Goal: Task Accomplishment & Management: Use online tool/utility

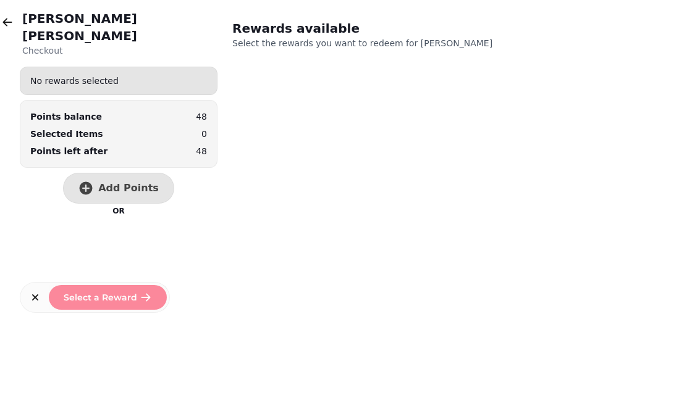
click at [7, 14] on button "button" at bounding box center [7, 22] width 25 height 25
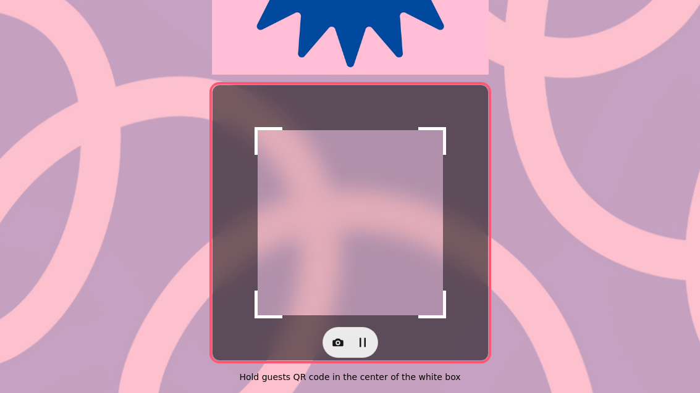
scroll to position [254, 0]
click at [330, 330] on button "button" at bounding box center [337, 342] width 25 height 25
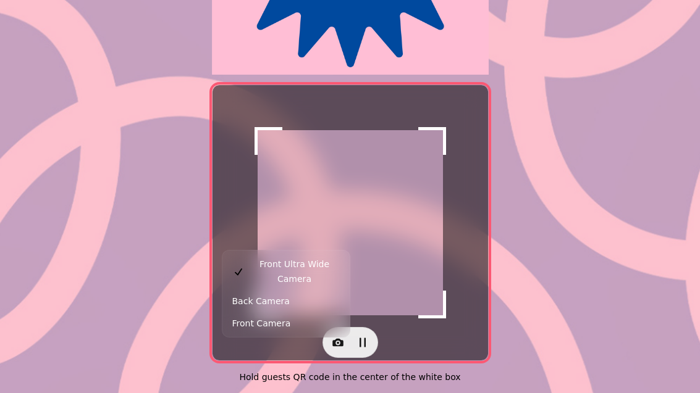
click at [307, 290] on button "Back Camera" at bounding box center [286, 301] width 122 height 22
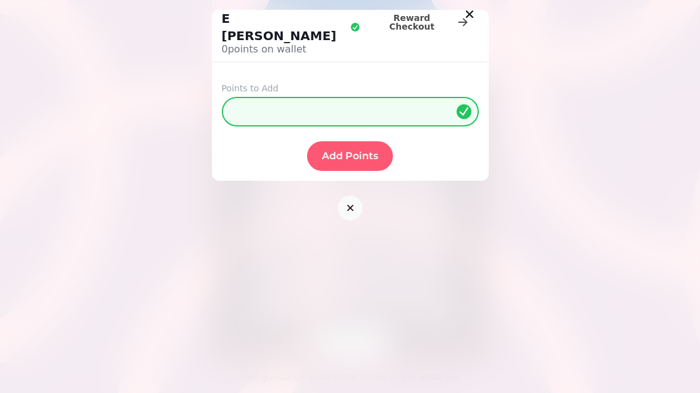
click at [349, 148] on button "Add Points" at bounding box center [350, 156] width 86 height 30
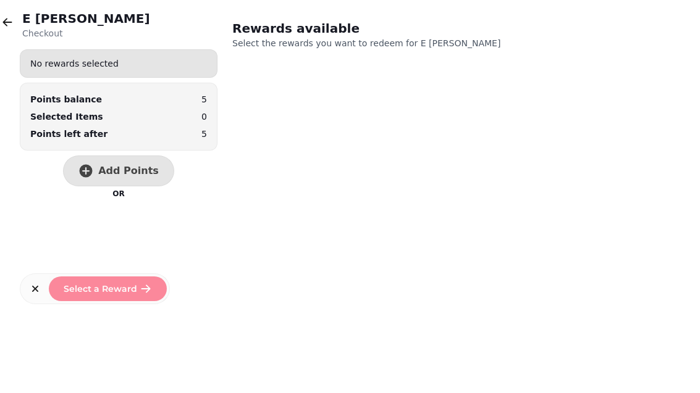
click at [130, 169] on span "Add Points" at bounding box center [128, 171] width 61 height 10
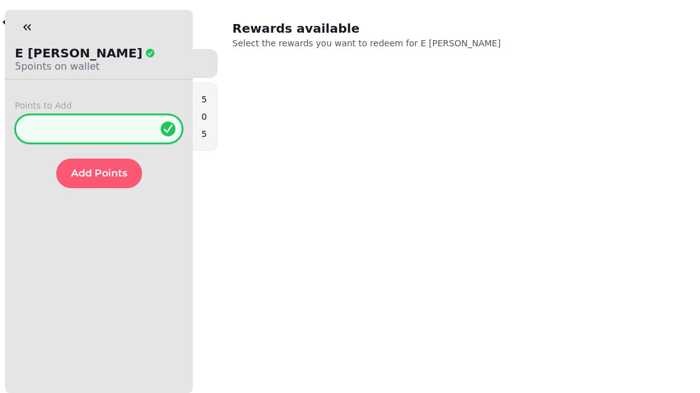
click at [106, 122] on input "*" at bounding box center [99, 129] width 168 height 30
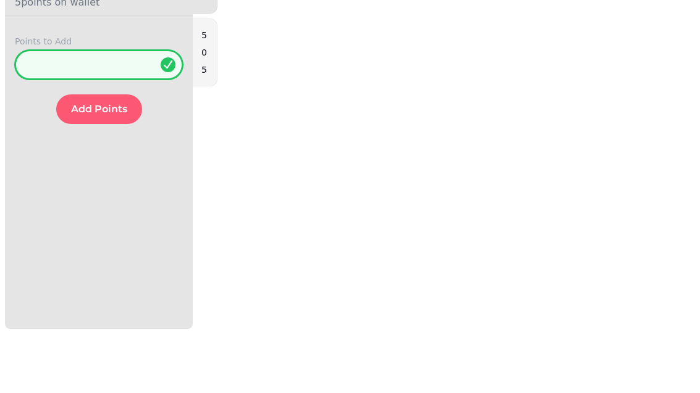
type input "**"
click at [105, 169] on span "Add Points" at bounding box center [99, 174] width 56 height 10
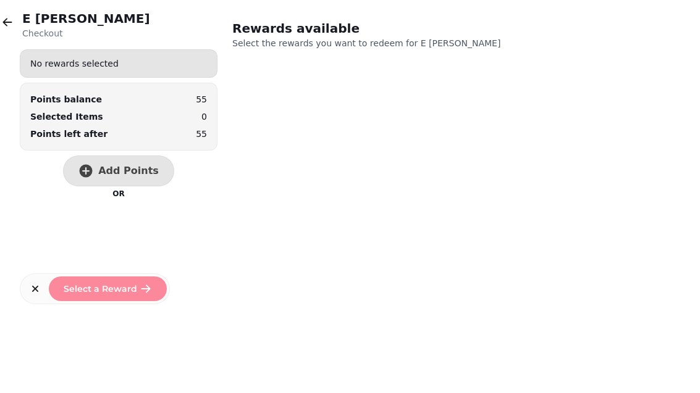
click at [14, 12] on button "button" at bounding box center [7, 22] width 25 height 25
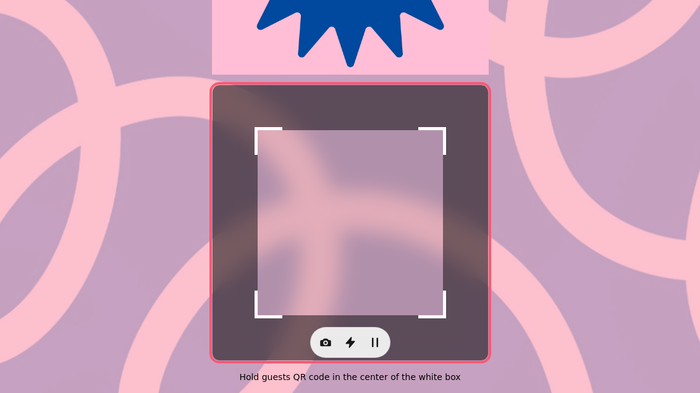
scroll to position [254, 0]
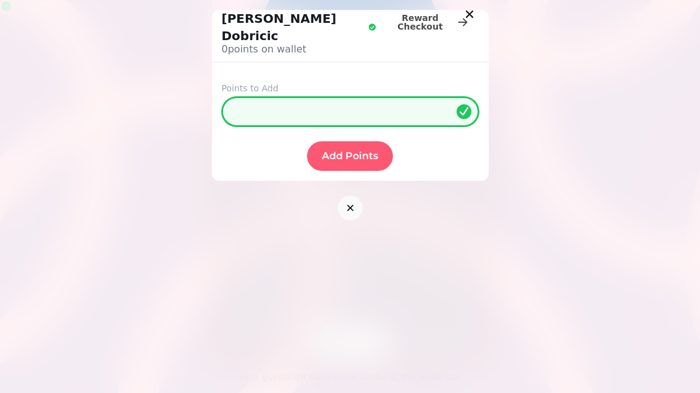
click at [318, 97] on input "*" at bounding box center [350, 112] width 257 height 30
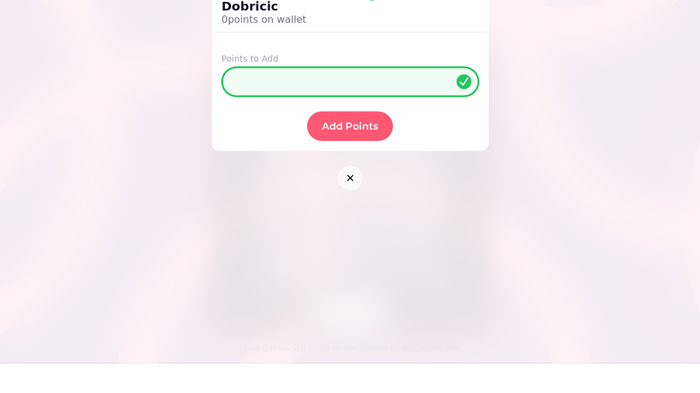
click at [393, 97] on input "*" at bounding box center [350, 112] width 257 height 30
type input "**"
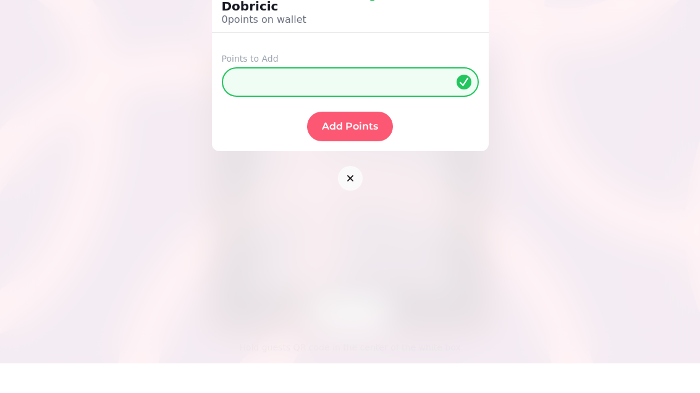
click at [356, 151] on span "Add Points" at bounding box center [350, 156] width 56 height 10
